Goal: Find specific page/section: Find specific page/section

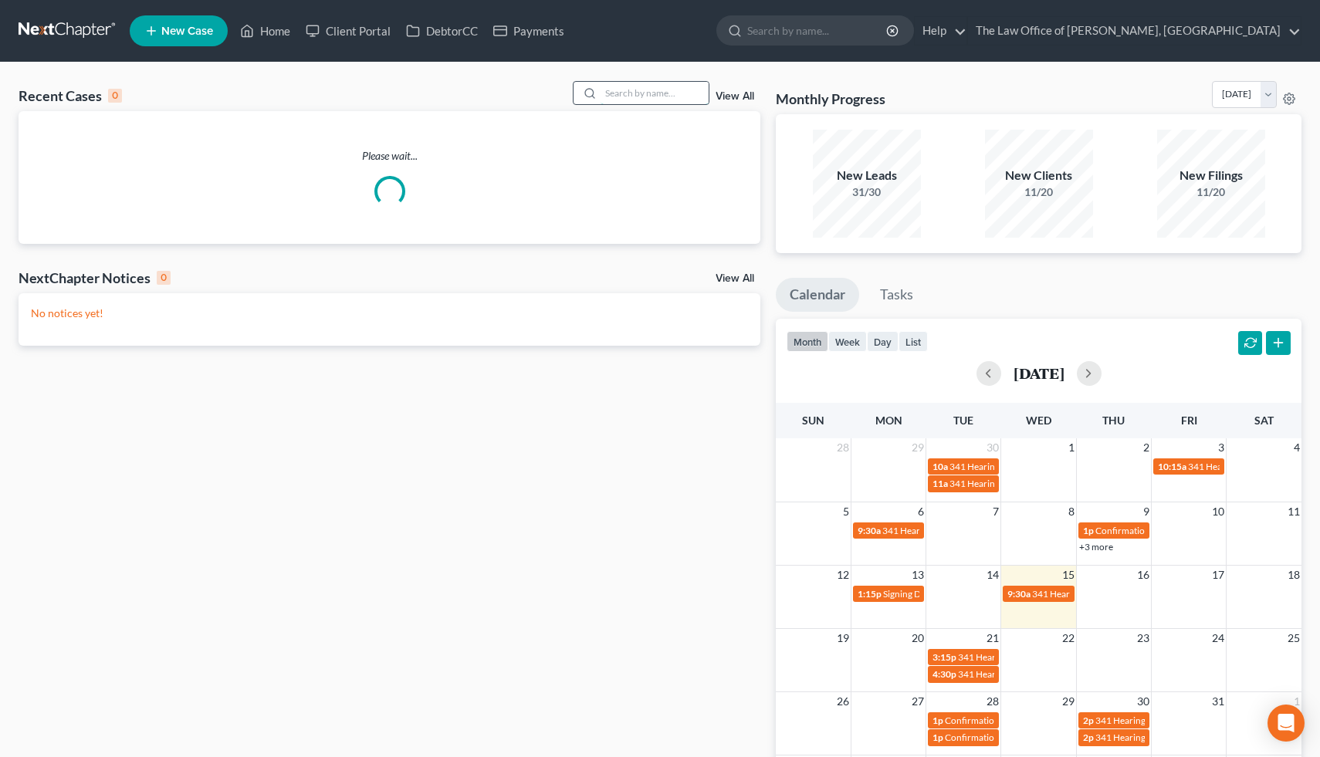
click at [606, 97] on input "search" at bounding box center [655, 93] width 108 height 22
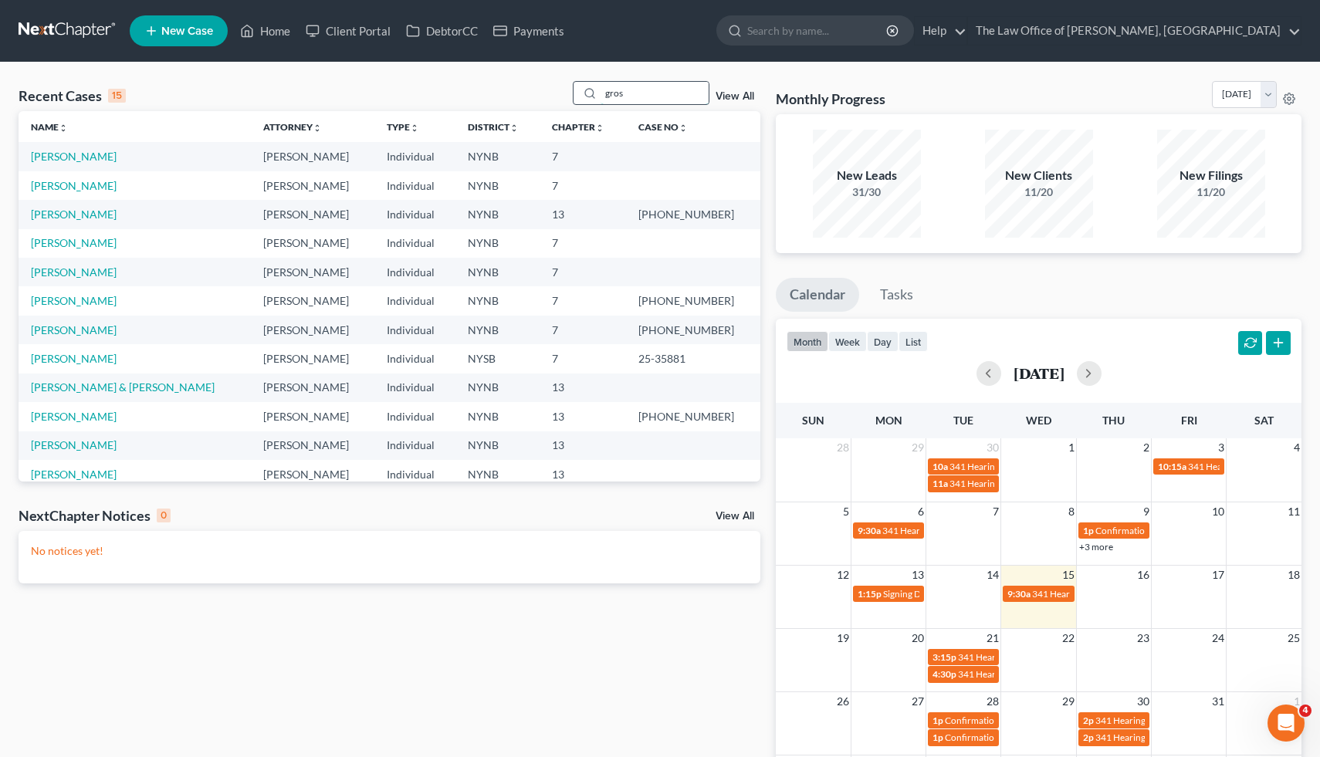
type input "gross"
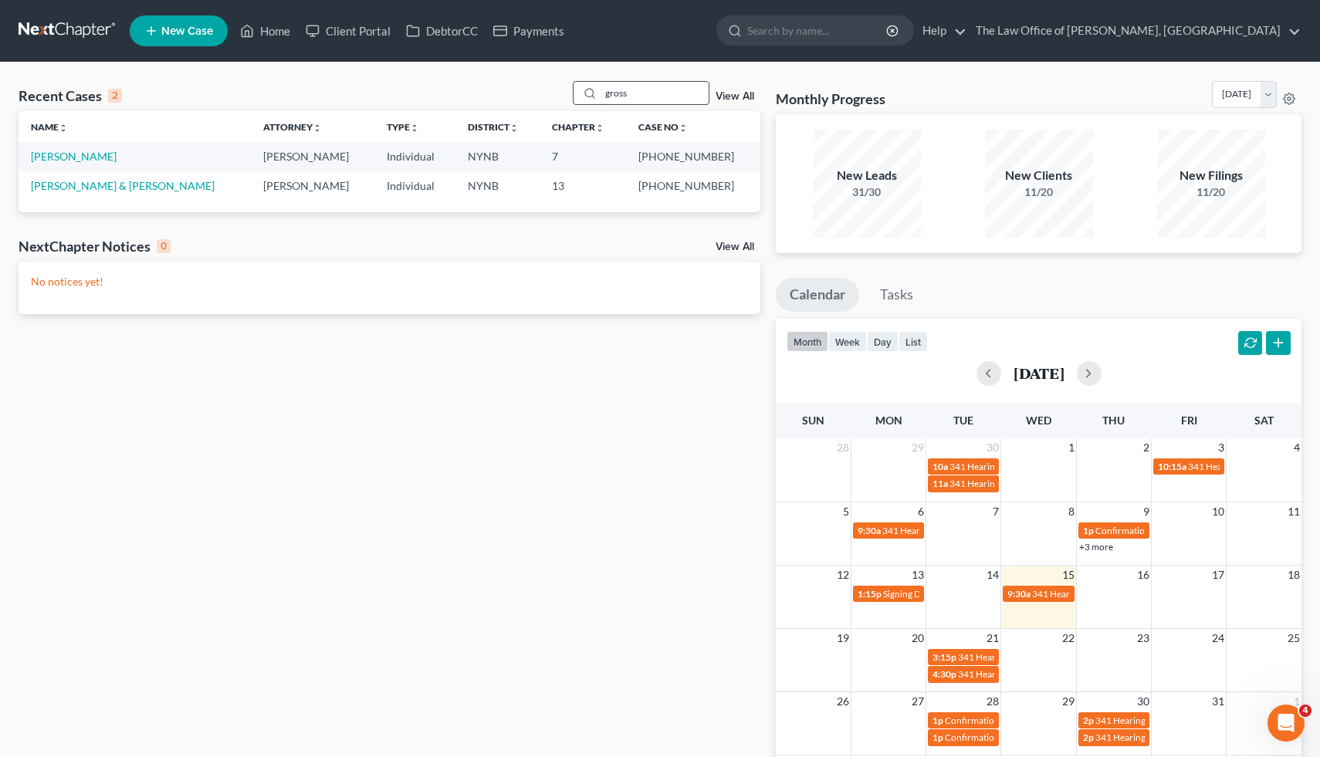
click at [639, 93] on input "gross" at bounding box center [655, 93] width 108 height 22
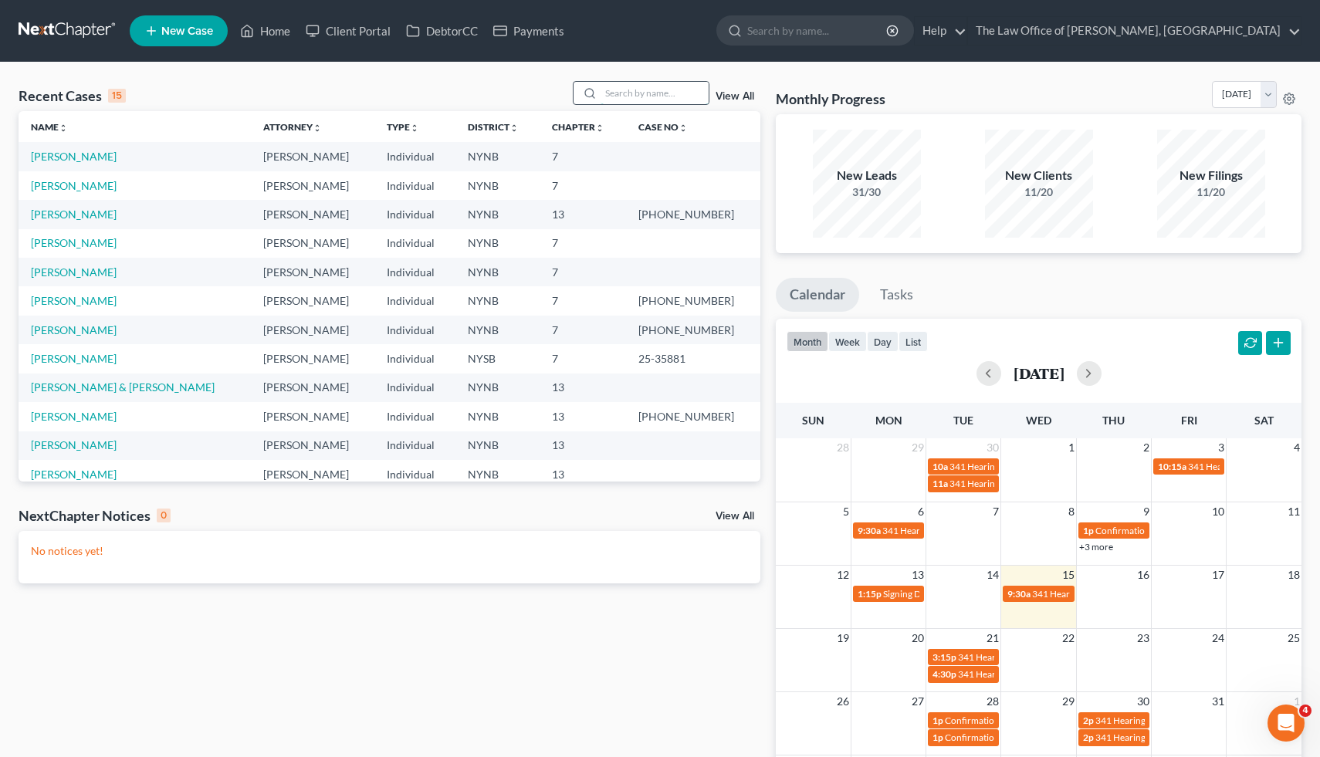
click at [652, 90] on input "search" at bounding box center [655, 93] width 108 height 22
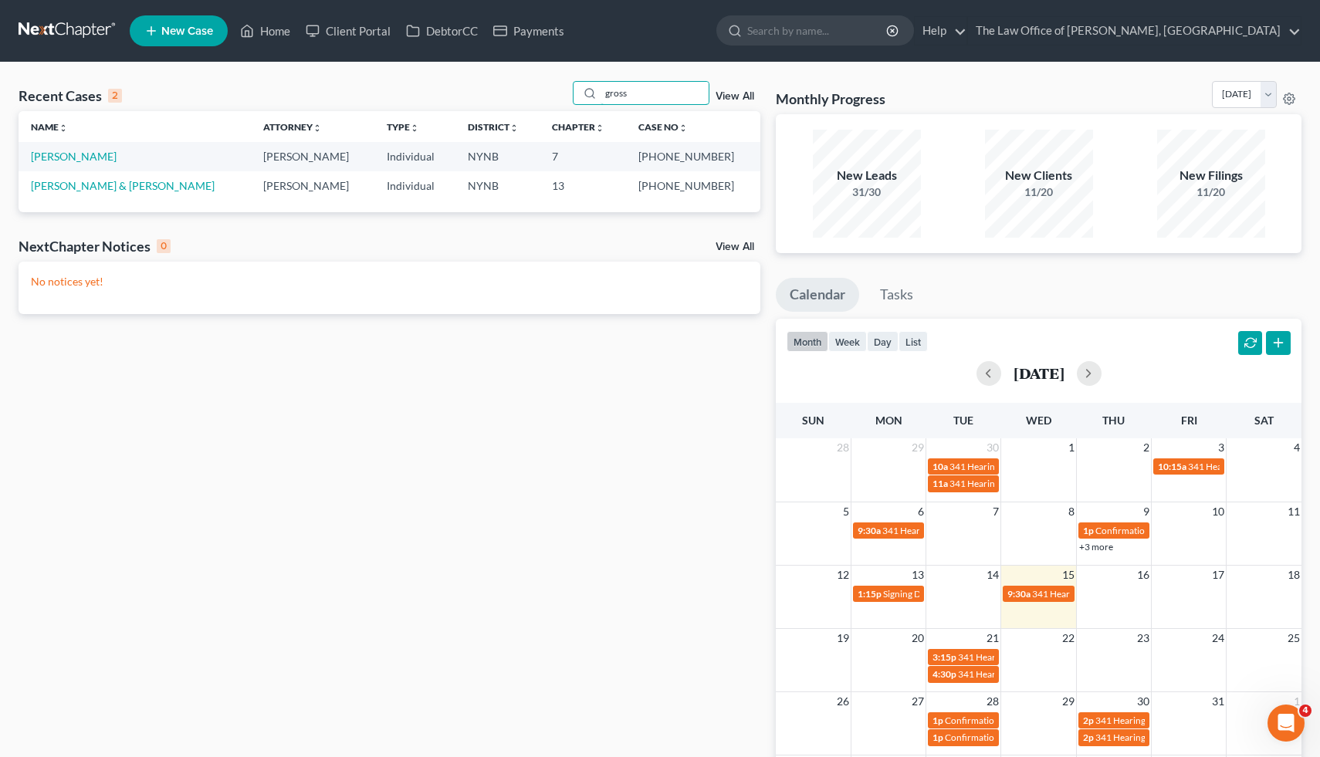
type input "gross"
click at [74, 158] on link "[PERSON_NAME]" at bounding box center [74, 156] width 86 height 13
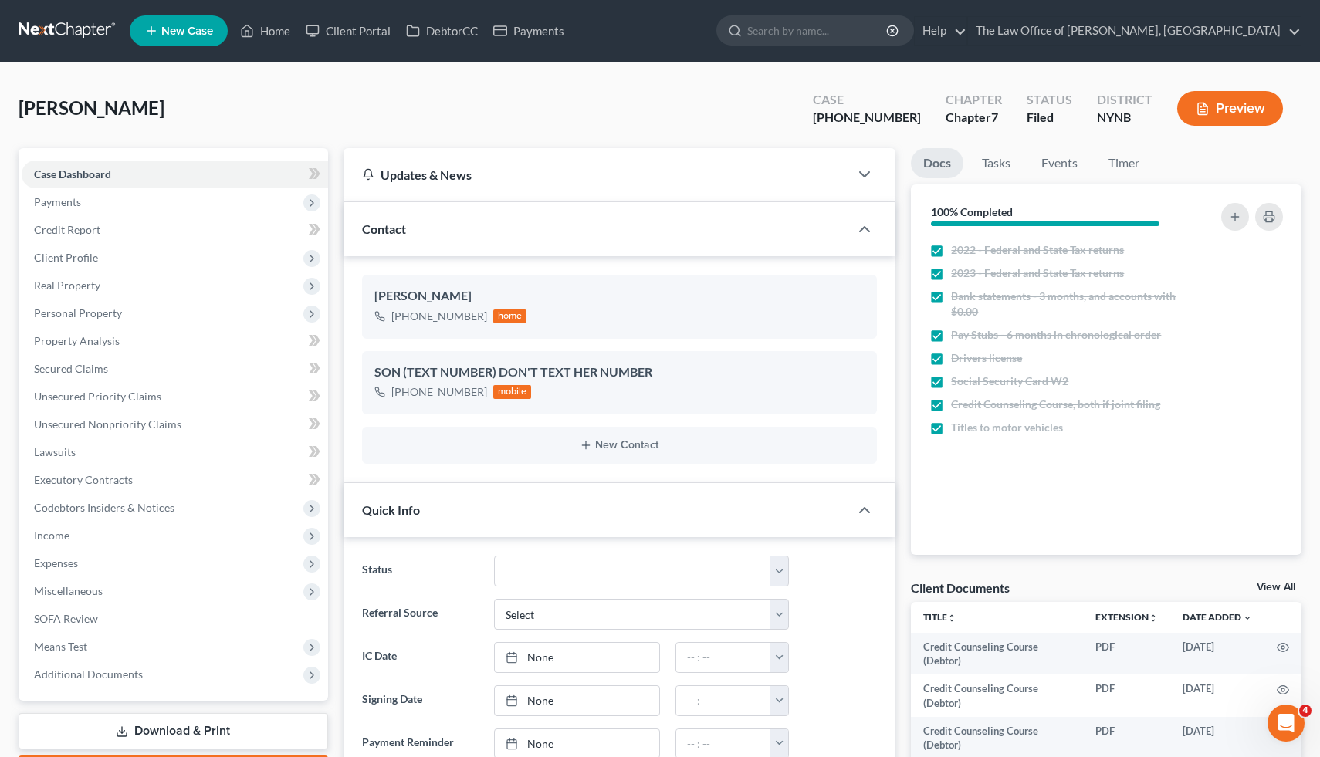
click at [865, 115] on div "[PHONE_NUMBER]" at bounding box center [867, 118] width 108 height 18
drag, startPoint x: 865, startPoint y: 115, endPoint x: 893, endPoint y: 114, distance: 27.8
click at [894, 115] on div "[PHONE_NUMBER]" at bounding box center [867, 118] width 108 height 18
copy div "25-10386"
click at [759, 105] on div "Gross, Loretta Upgraded Case 25-10386-1 Chapter Chapter 7 Status Filed District…" at bounding box center [660, 114] width 1283 height 67
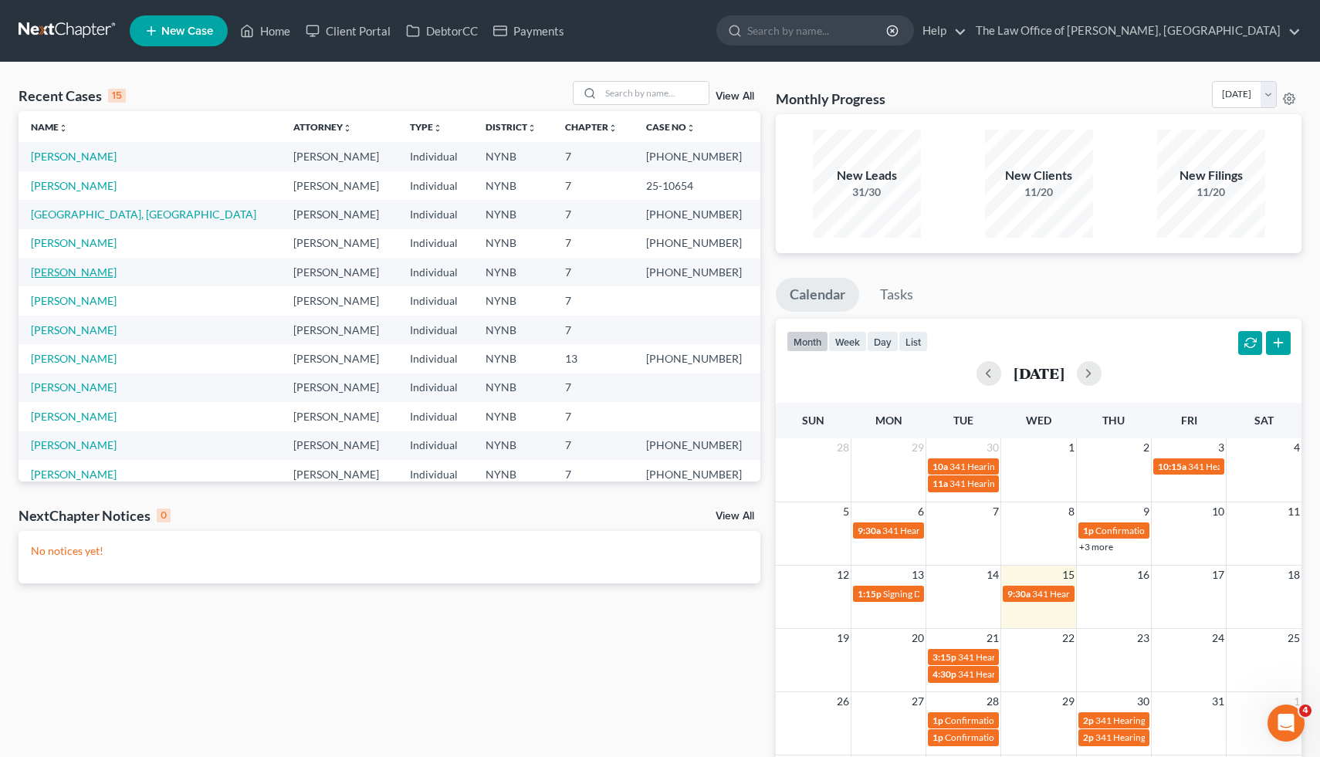
click at [62, 276] on link "[PERSON_NAME]" at bounding box center [74, 272] width 86 height 13
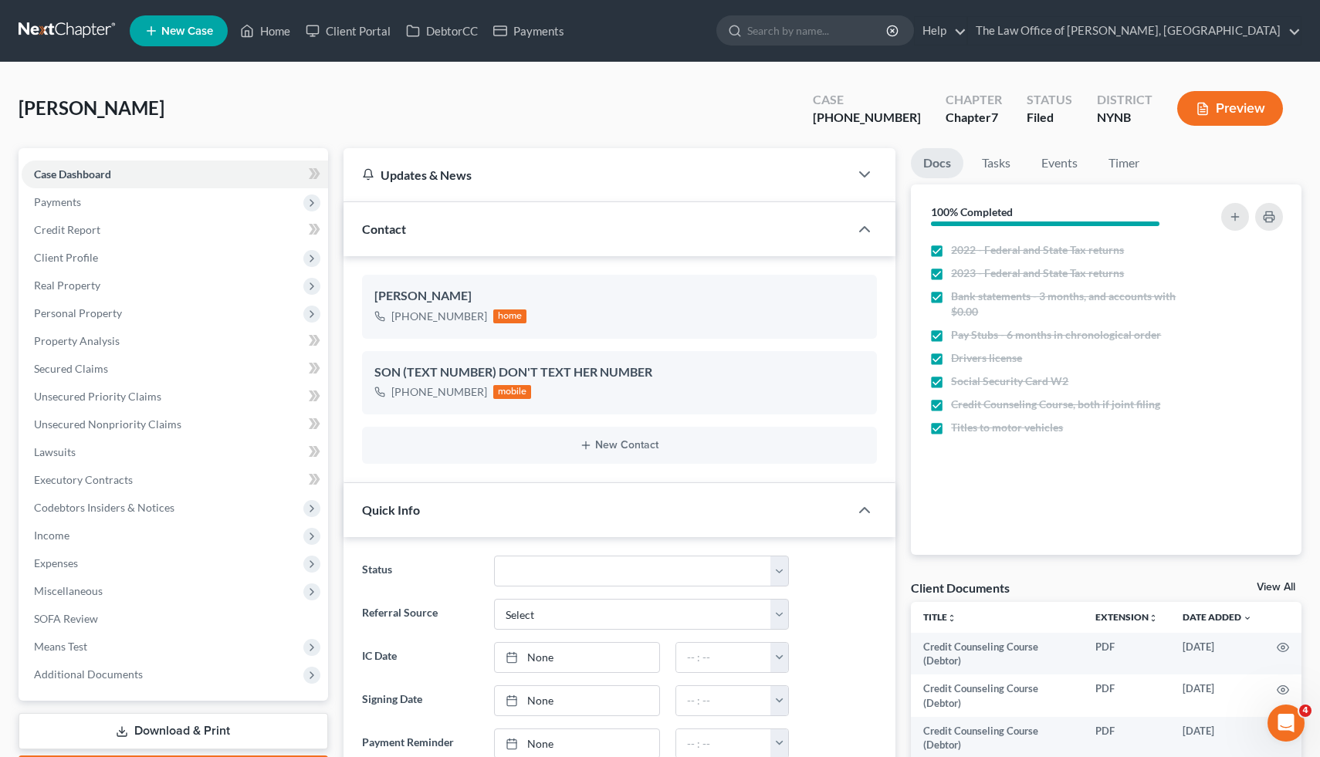
scroll to position [7, 0]
click at [469, 396] on div "[PHONE_NUMBER]" at bounding box center [439, 391] width 96 height 15
drag, startPoint x: 469, startPoint y: 396, endPoint x: 403, endPoint y: 391, distance: 65.8
click at [403, 391] on div "[PHONE_NUMBER]" at bounding box center [439, 391] width 96 height 15
copy div "[PHONE_NUMBER]"
